Goal: Check status: Check status

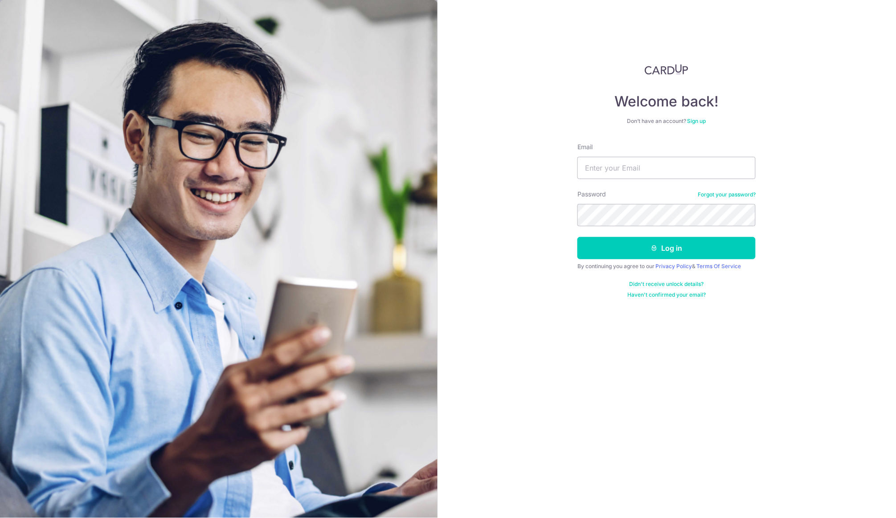
type input "[EMAIL_ADDRESS][DOMAIN_NAME]"
click at [667, 248] on button "Log in" at bounding box center [666, 248] width 178 height 22
click at [674, 249] on button "Log in" at bounding box center [666, 248] width 178 height 22
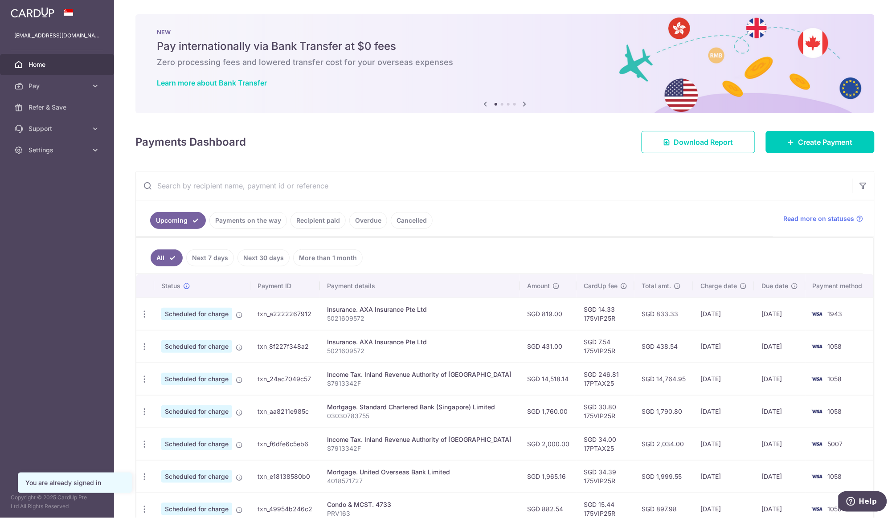
click at [327, 220] on link "Recipient paid" at bounding box center [317, 220] width 55 height 17
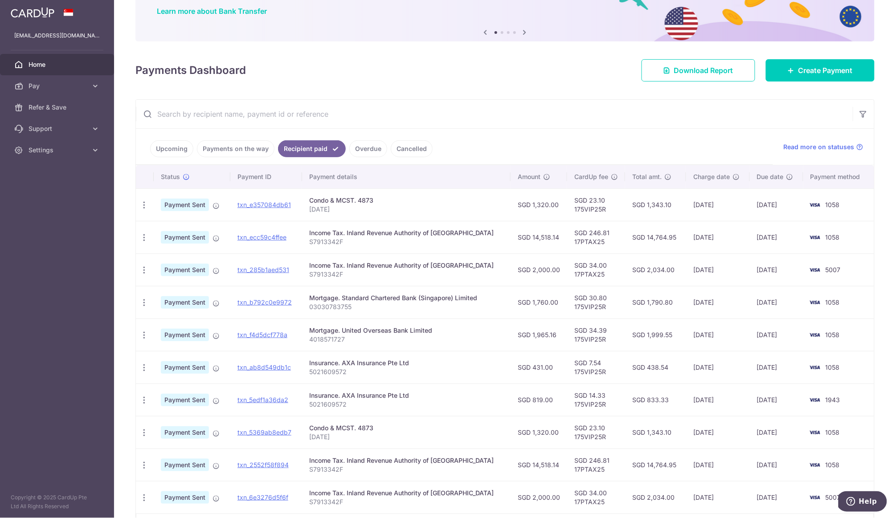
scroll to position [80, 0]
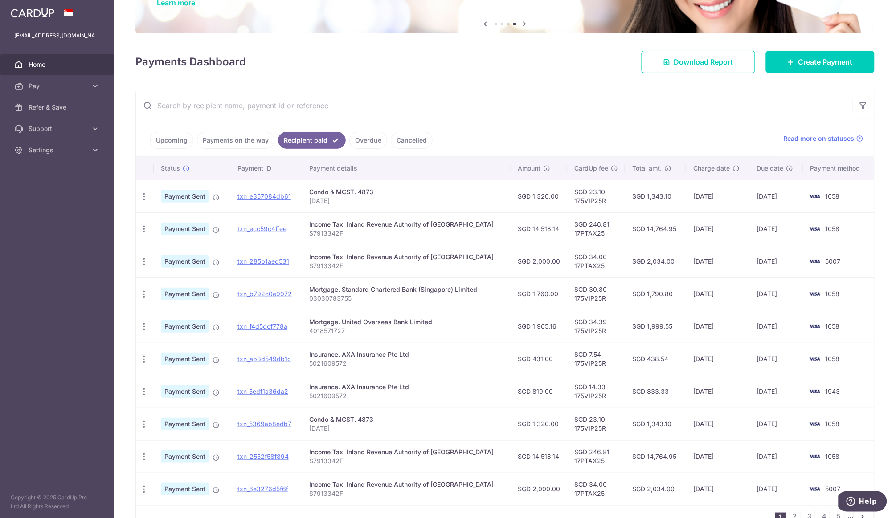
click at [756, 432] on td "[DATE]" at bounding box center [776, 424] width 53 height 33
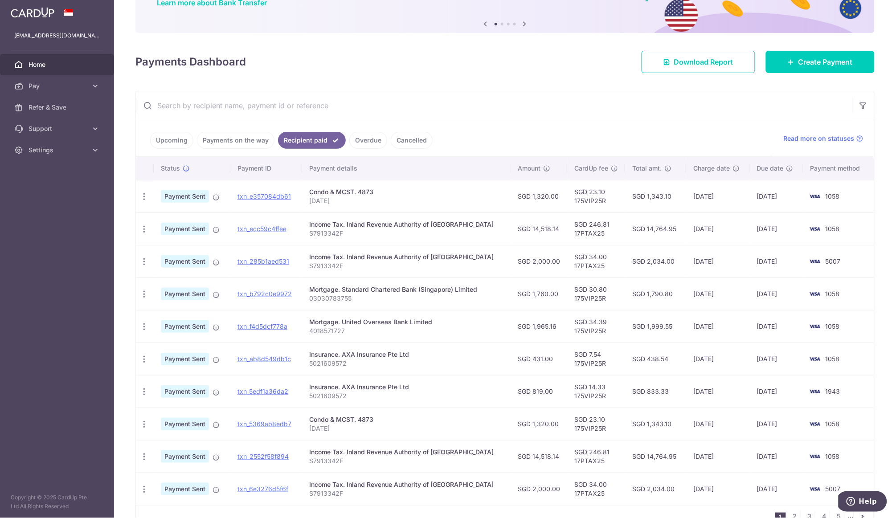
click at [178, 138] on link "Upcoming" at bounding box center [171, 140] width 43 height 17
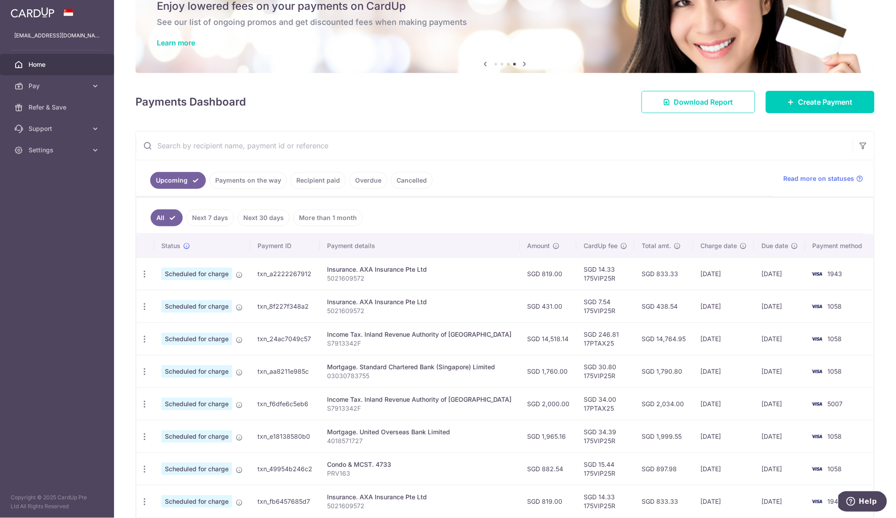
scroll to position [39, 0]
